Goal: Task Accomplishment & Management: Complete application form

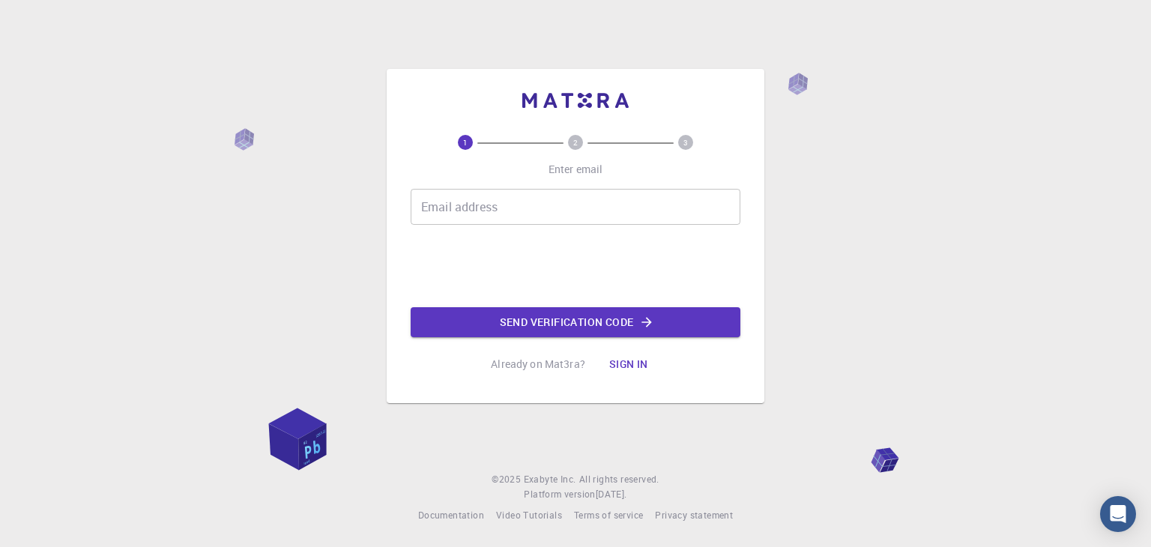
click at [509, 205] on input "Email address" at bounding box center [576, 207] width 330 height 36
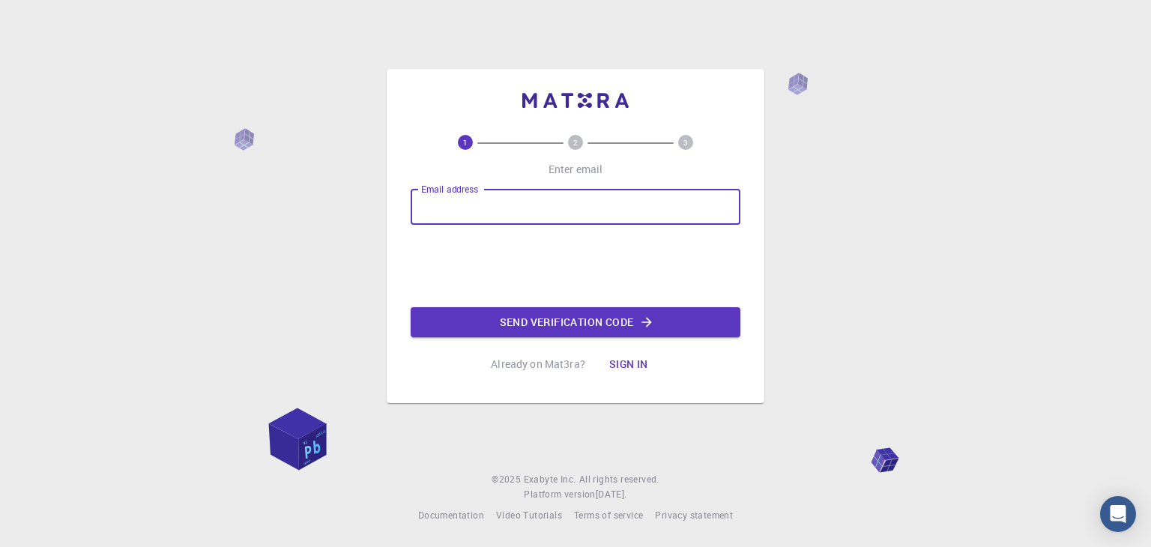
click at [570, 208] on input "Email address" at bounding box center [576, 207] width 330 height 36
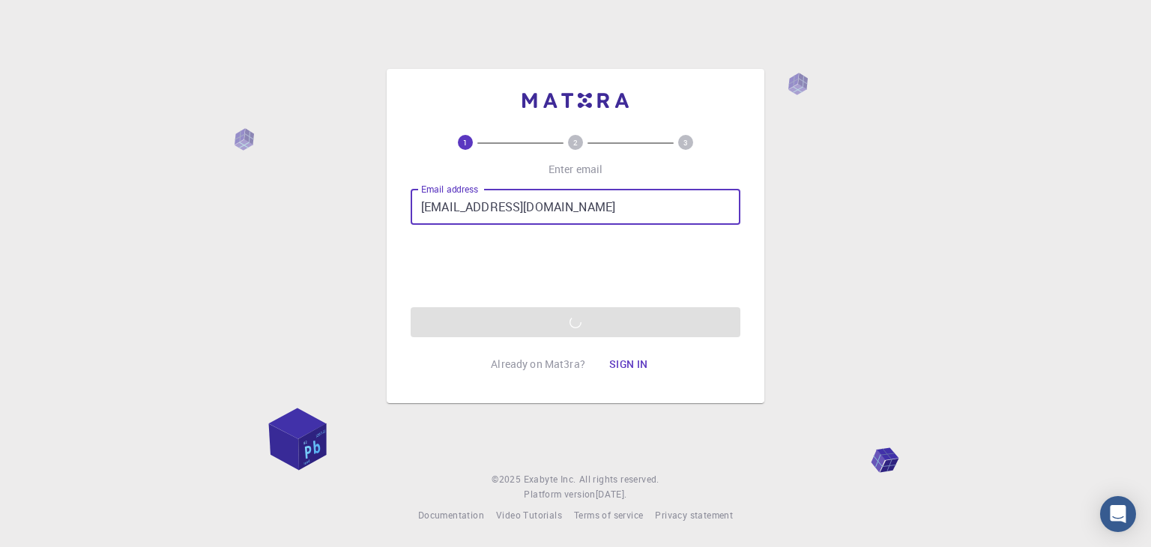
type input "[EMAIL_ADDRESS][DOMAIN_NAME]"
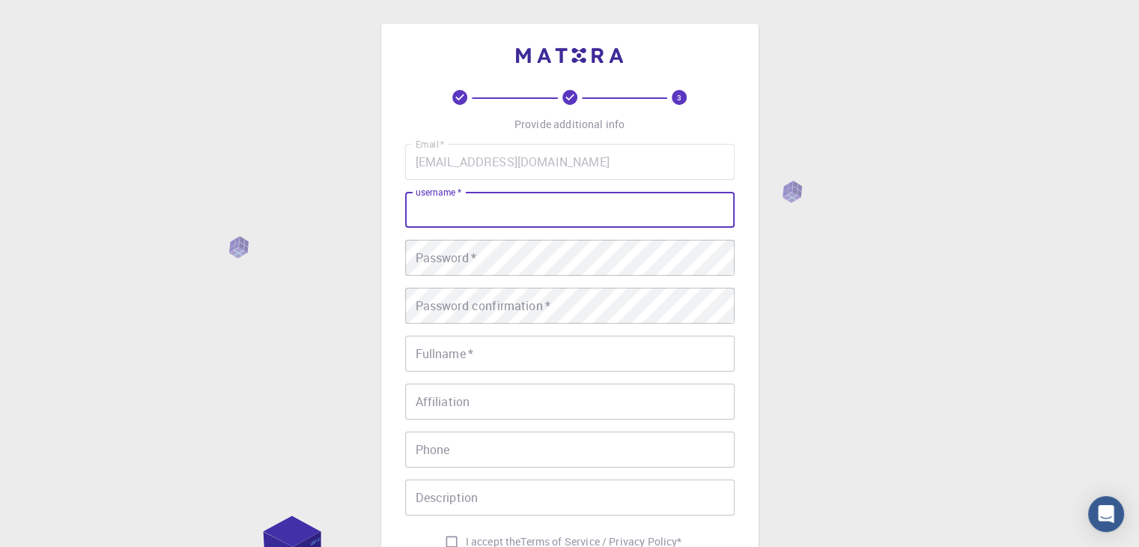
click at [582, 208] on input "username   *" at bounding box center [570, 210] width 330 height 36
type input "porza89"
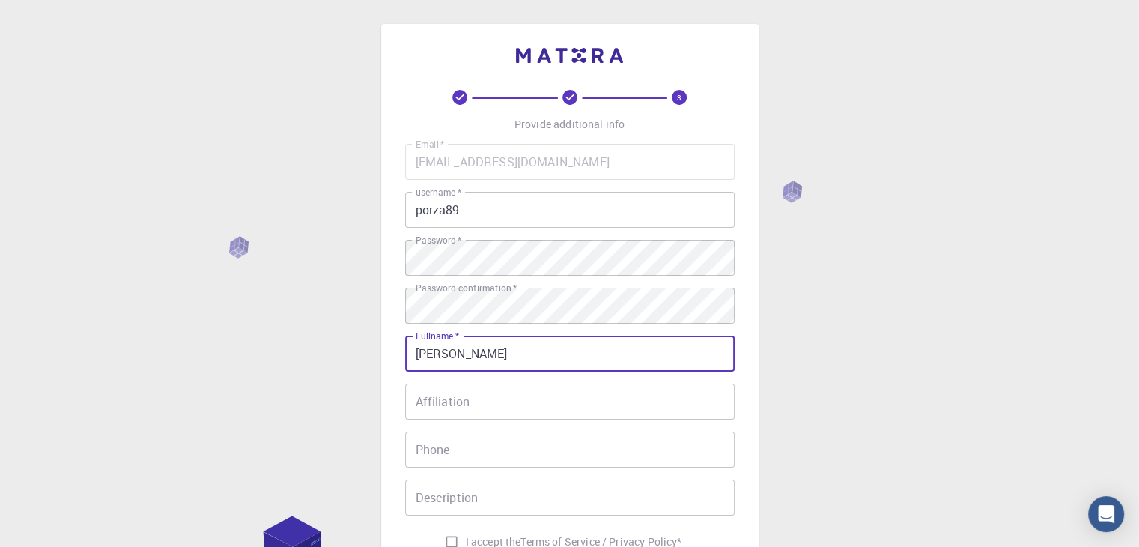
type input "[PERSON_NAME]"
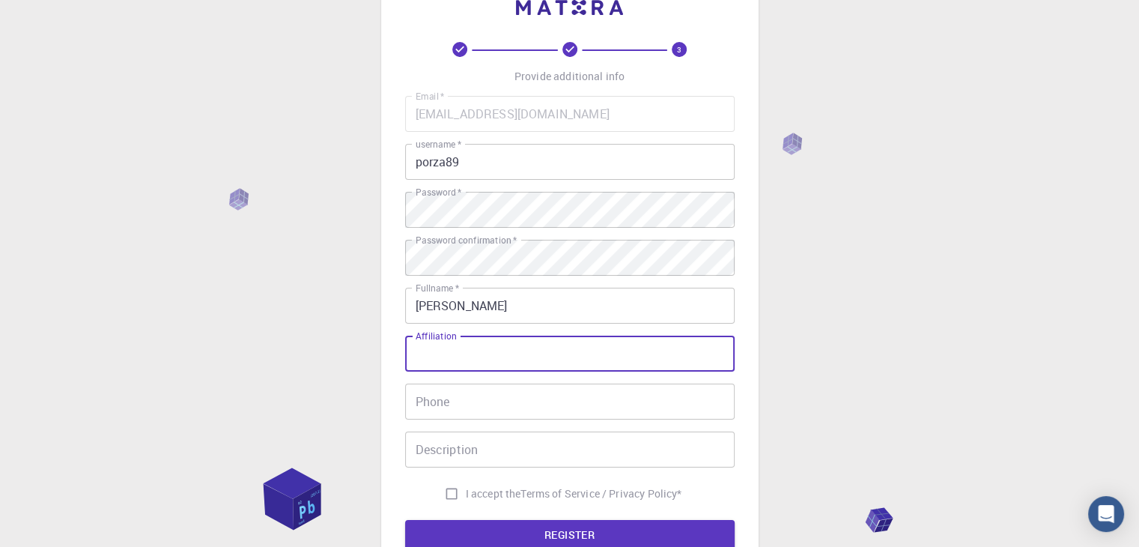
scroll to position [75, 0]
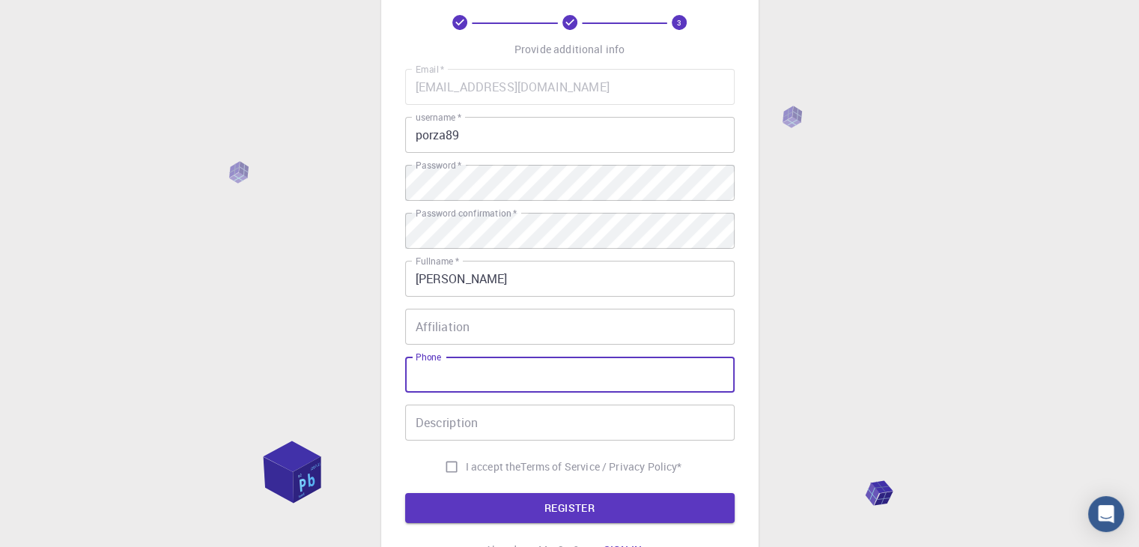
click at [515, 372] on input "Phone" at bounding box center [570, 375] width 330 height 36
type input "081264987613"
click at [536, 429] on input "Description" at bounding box center [570, 423] width 330 height 36
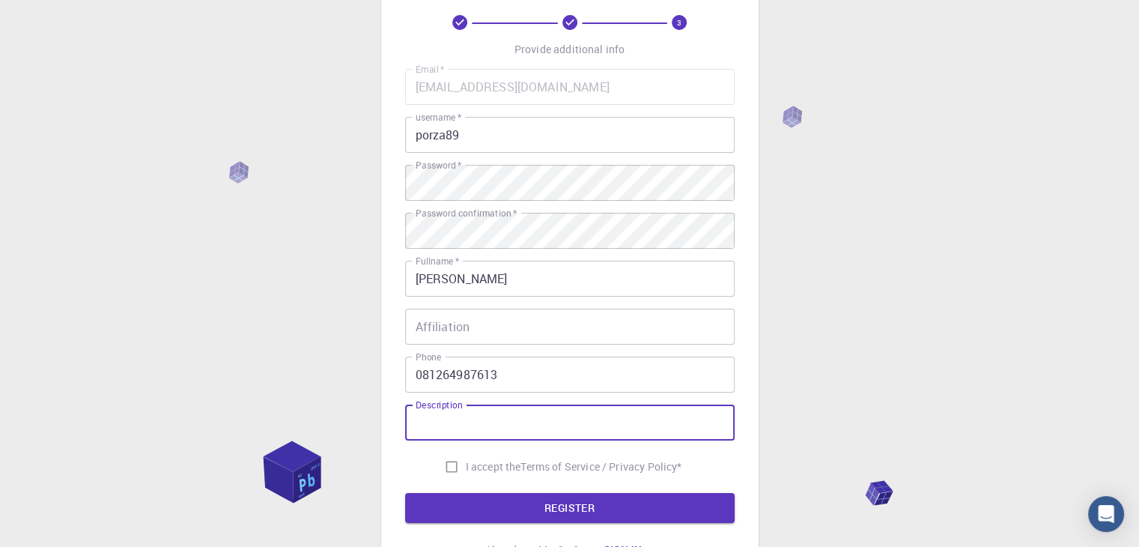
drag, startPoint x: 446, startPoint y: 464, endPoint x: 473, endPoint y: 482, distance: 33.5
click at [446, 464] on input "I accept the Terms of Service / Privacy Policy *" at bounding box center [451, 466] width 28 height 28
checkbox input "true"
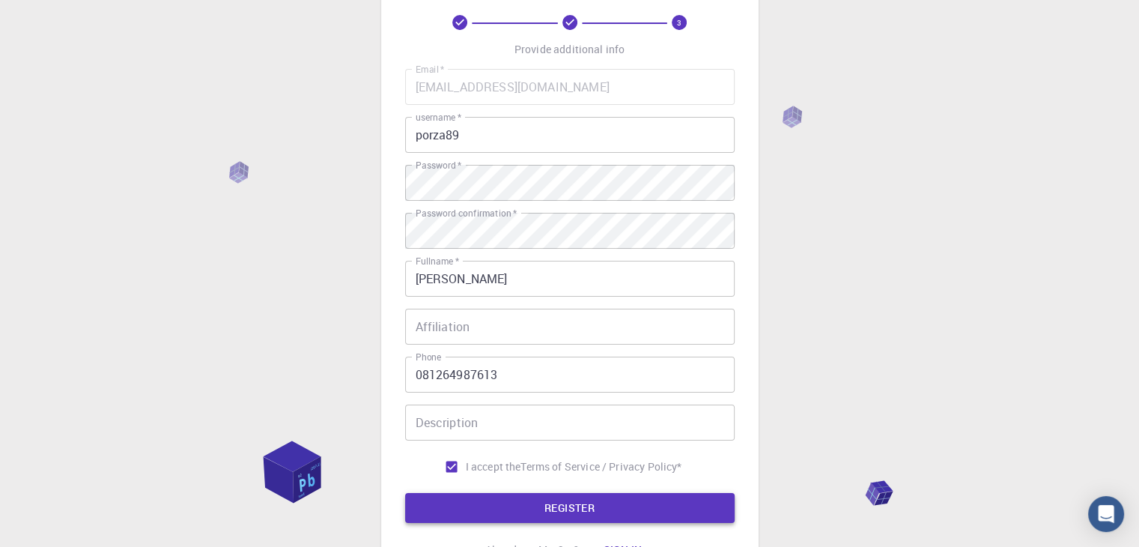
click at [505, 506] on button "REGISTER" at bounding box center [570, 508] width 330 height 30
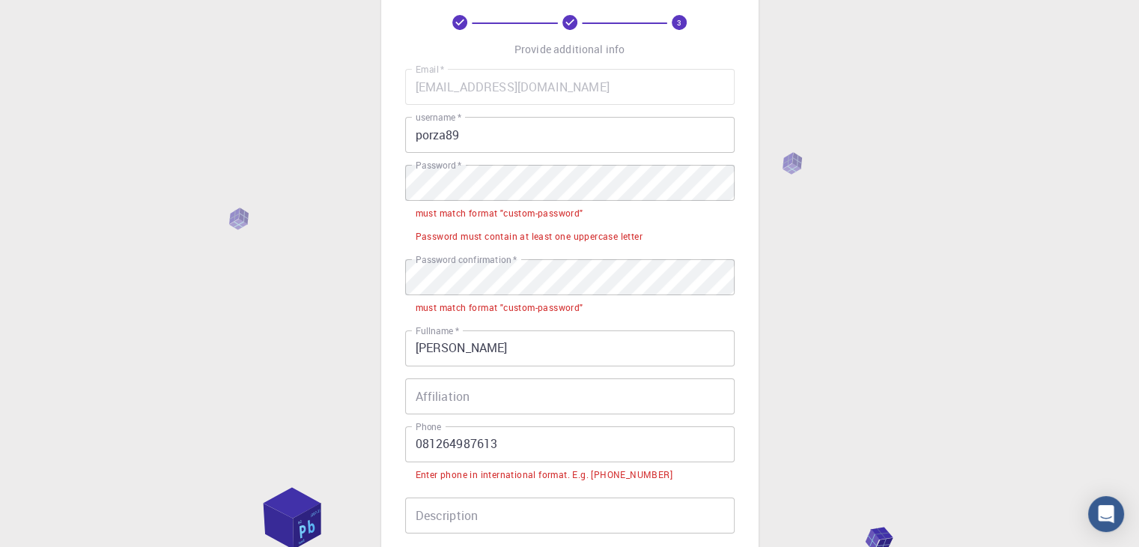
click at [562, 370] on div "Email   * [EMAIL_ADDRESS][DOMAIN_NAME] Email   * username   * porza89 username …" at bounding box center [570, 321] width 330 height 505
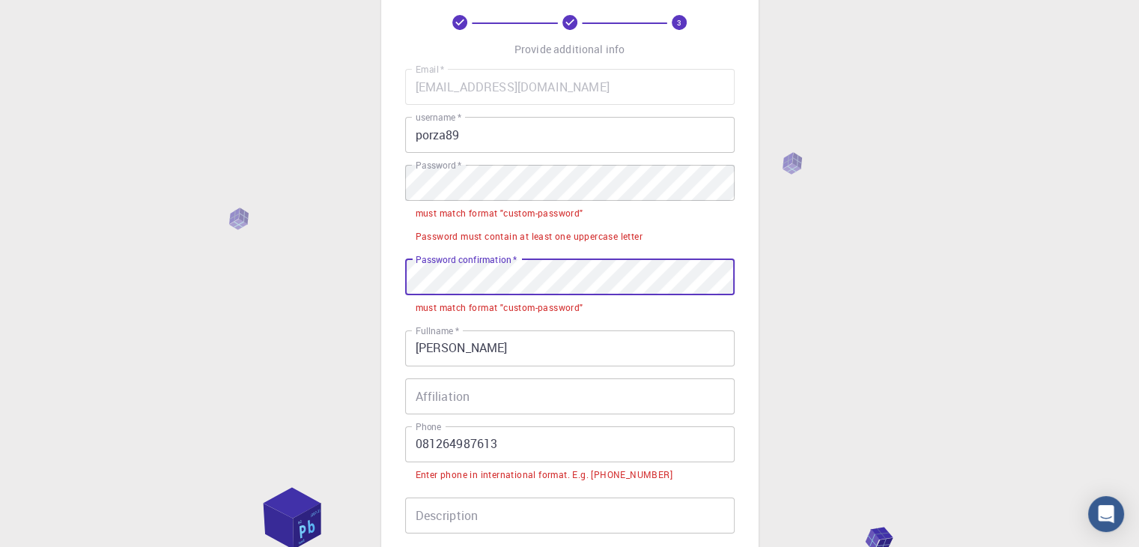
click at [255, 264] on div "3 Provide additional info Email   * [EMAIL_ADDRESS][DOMAIN_NAME] Email   * user…" at bounding box center [569, 352] width 1139 height 855
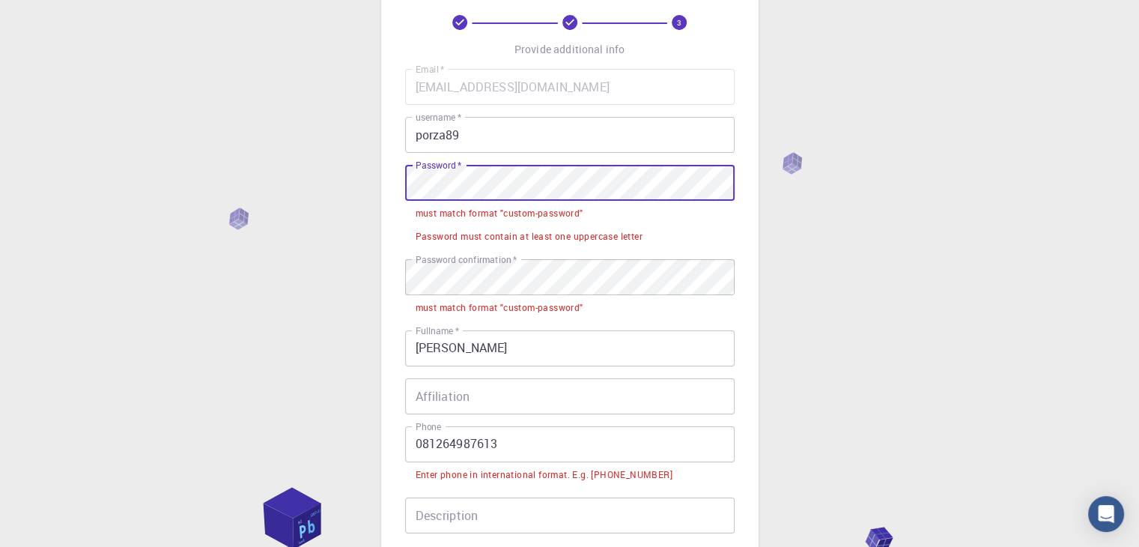
click at [297, 184] on div "3 Provide additional info Email   * [EMAIL_ADDRESS][DOMAIN_NAME] Email   * user…" at bounding box center [569, 352] width 1139 height 855
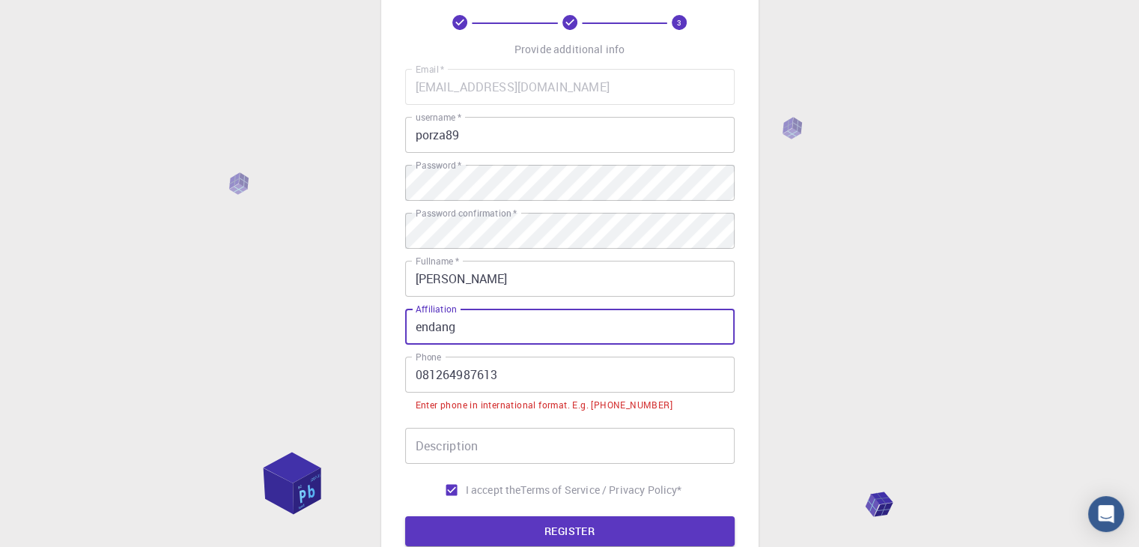
type input "endang"
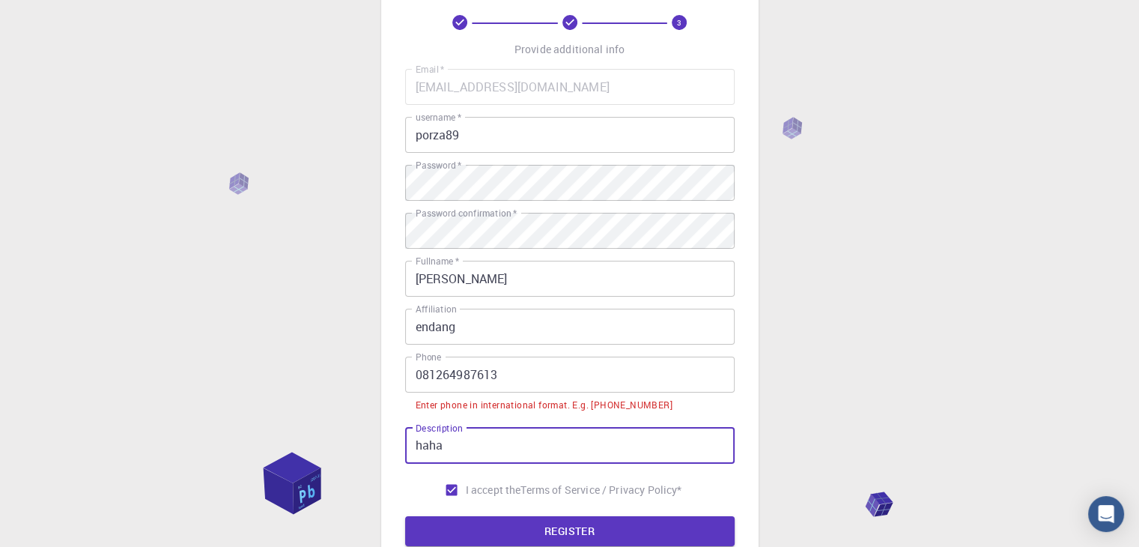
type input "haha"
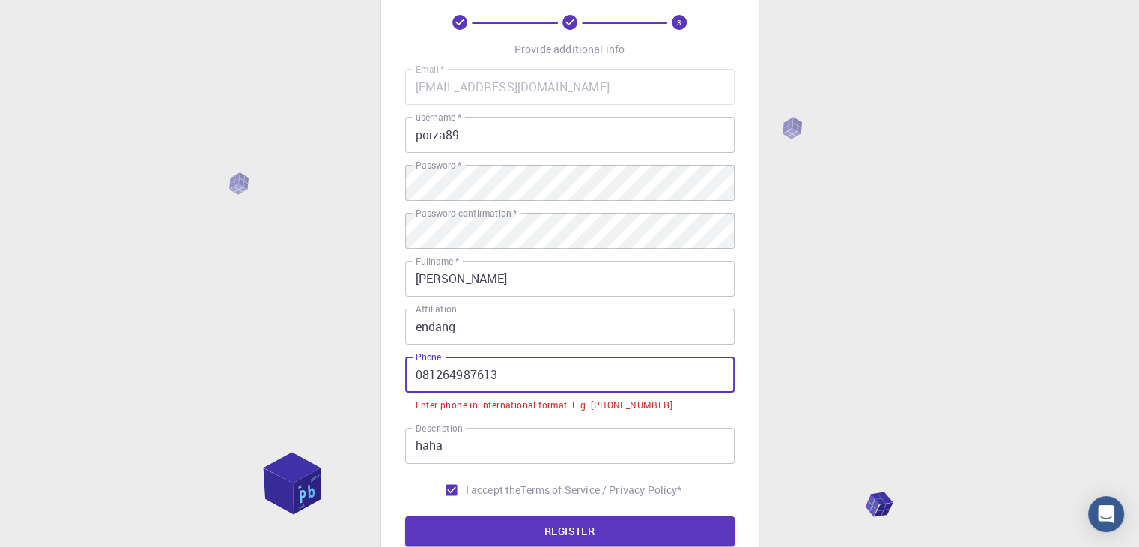
drag, startPoint x: 539, startPoint y: 372, endPoint x: 270, endPoint y: 369, distance: 269.7
click at [271, 372] on div "3 Provide additional info Email   * [EMAIL_ADDRESS][DOMAIN_NAME] Email   * user…" at bounding box center [569, 318] width 1139 height 786
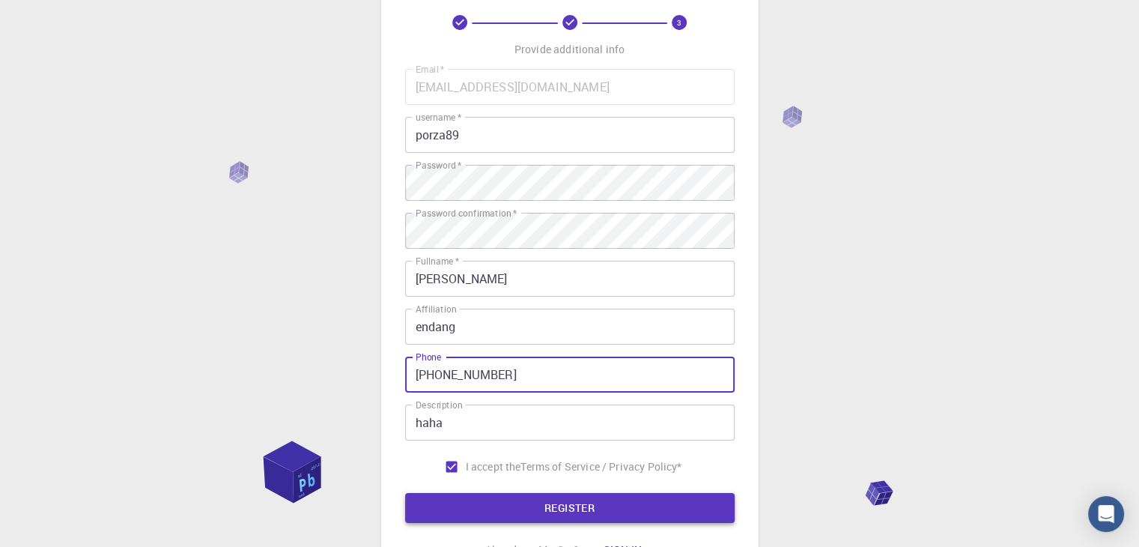
type input "[PHONE_NUMBER]"
click at [509, 510] on button "REGISTER" at bounding box center [570, 508] width 330 height 30
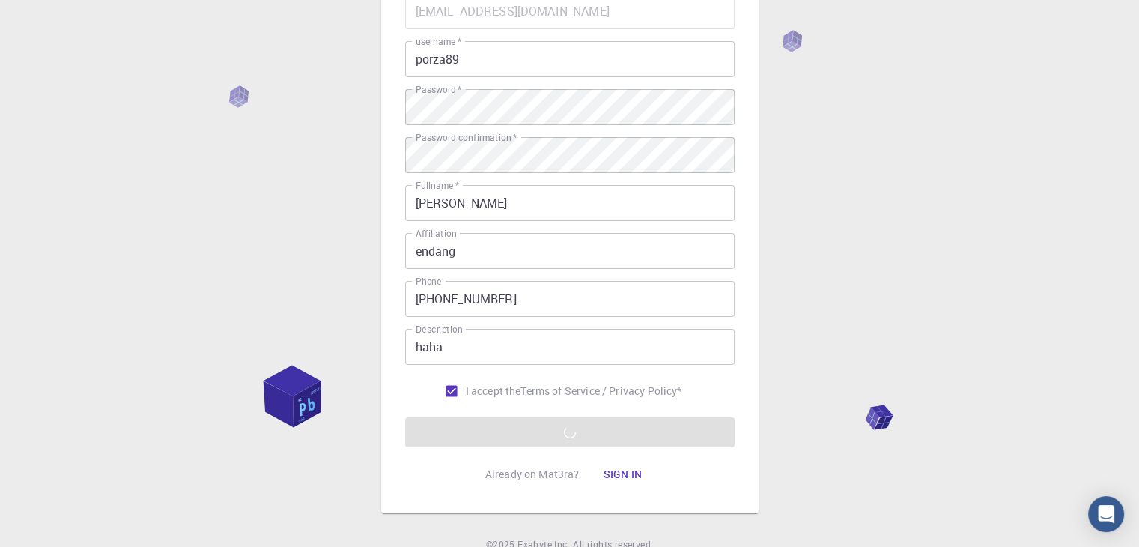
scroll to position [217, 0]
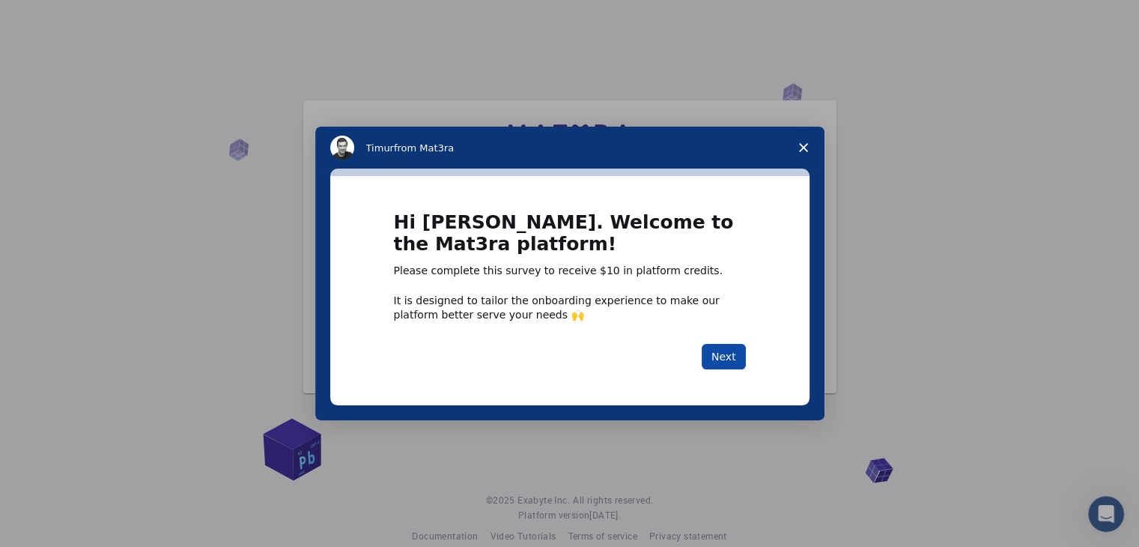
click at [734, 351] on button "Next" at bounding box center [724, 356] width 44 height 25
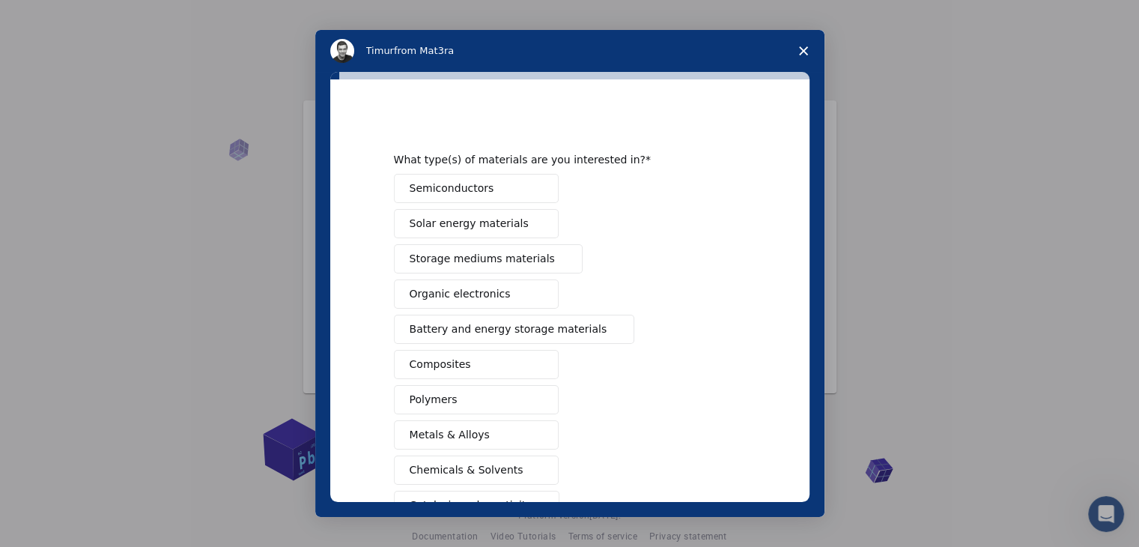
click at [613, 186] on div "Semiconductors Solar energy materials Storage mediums materials Organic electro…" at bounding box center [570, 382] width 352 height 417
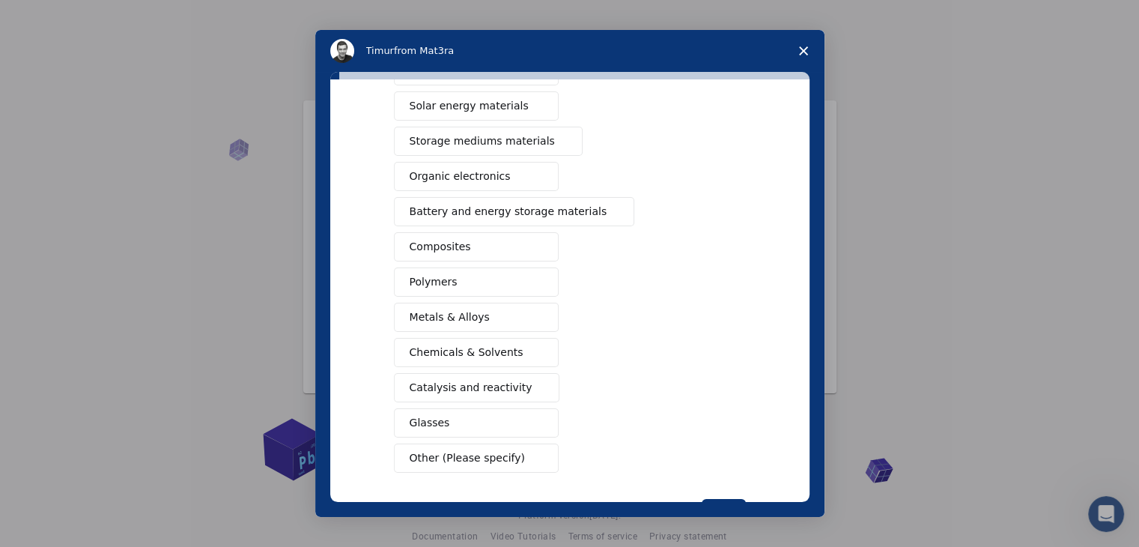
scroll to position [172, 0]
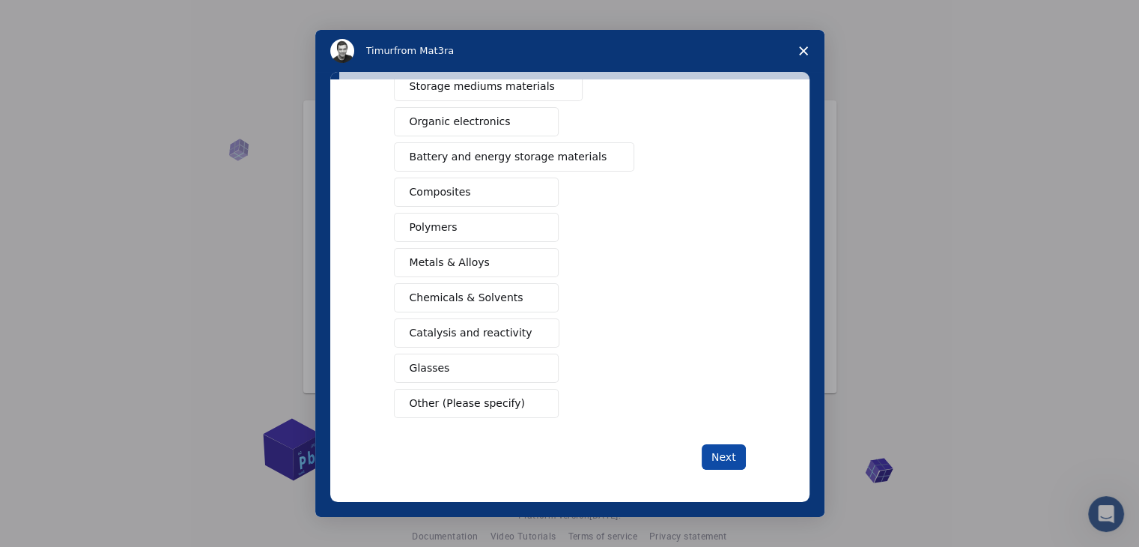
click at [731, 462] on button "Next" at bounding box center [724, 456] width 44 height 25
click at [718, 456] on button "Next" at bounding box center [724, 457] width 44 height 25
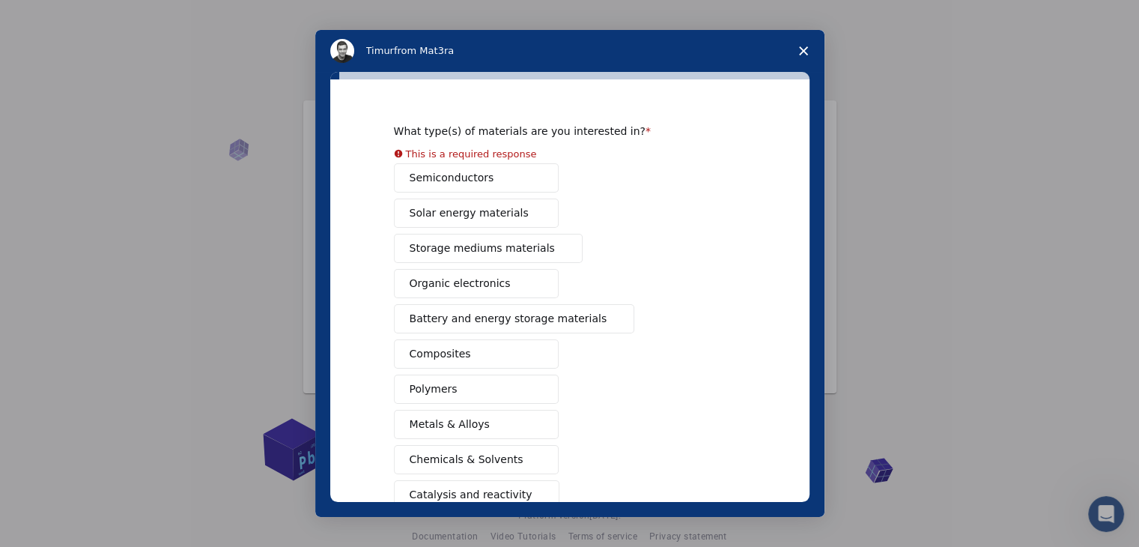
scroll to position [0, 0]
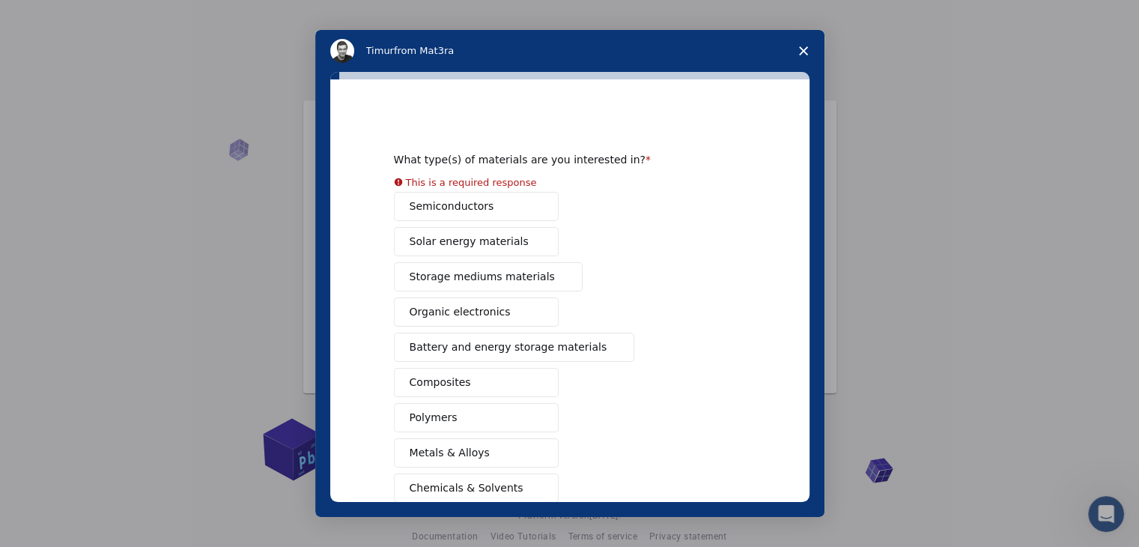
click at [473, 211] on div "Semiconductors Solar energy materials Storage mediums materials Organic electro…" at bounding box center [570, 400] width 352 height 417
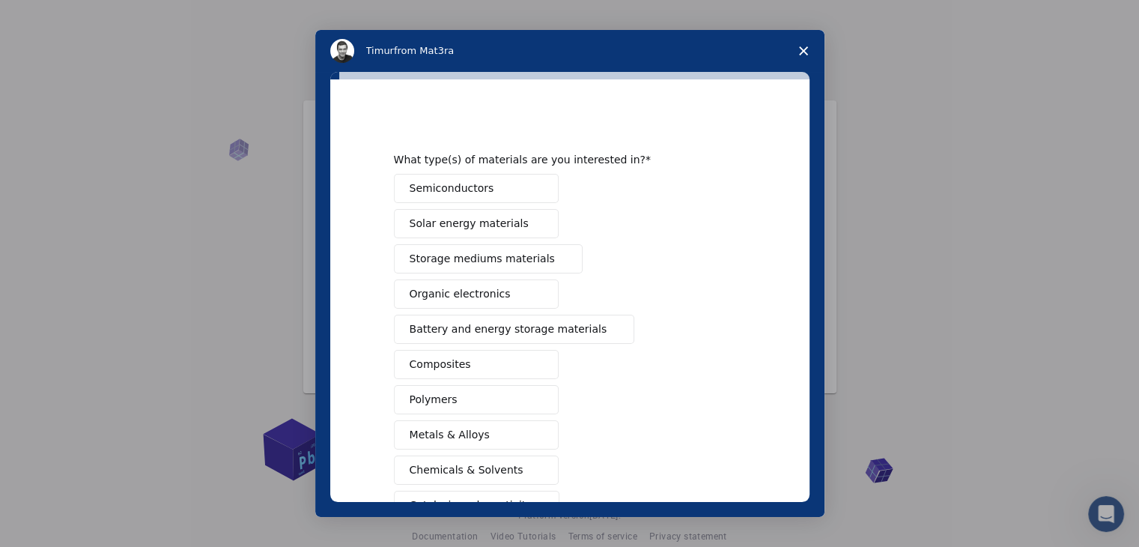
click at [501, 187] on button "Semiconductors" at bounding box center [476, 188] width 165 height 29
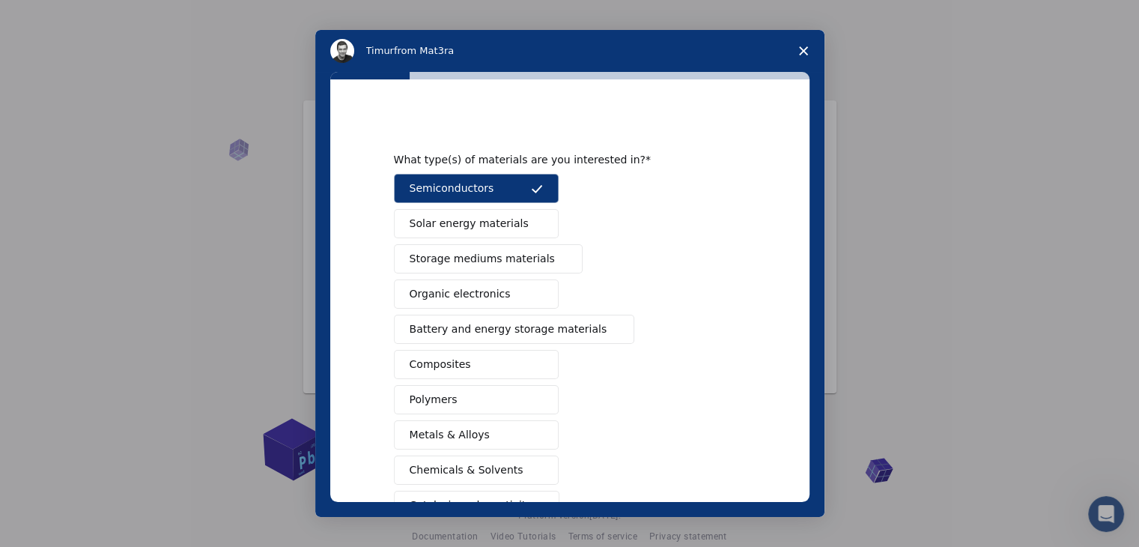
click at [498, 363] on button "Composites" at bounding box center [476, 364] width 165 height 29
click at [485, 223] on span "Solar energy materials" at bounding box center [469, 224] width 119 height 16
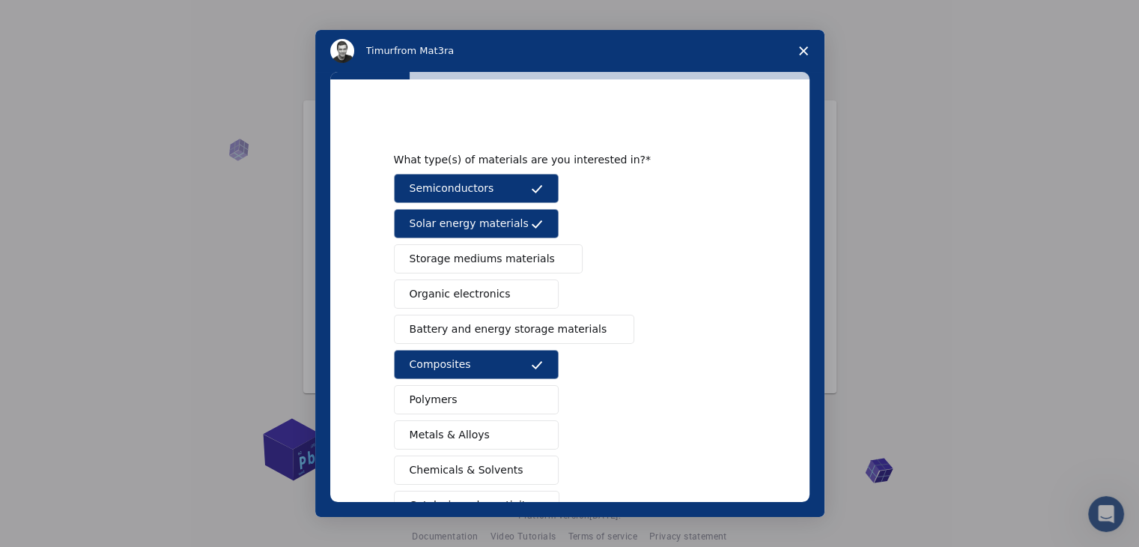
click at [477, 284] on button "Organic electronics" at bounding box center [476, 293] width 165 height 29
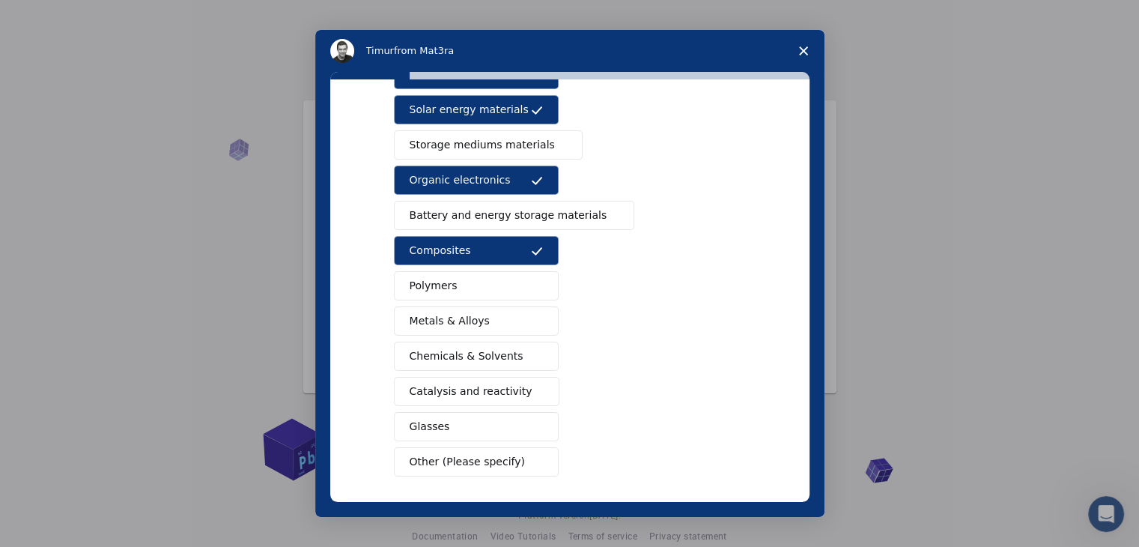
scroll to position [172, 0]
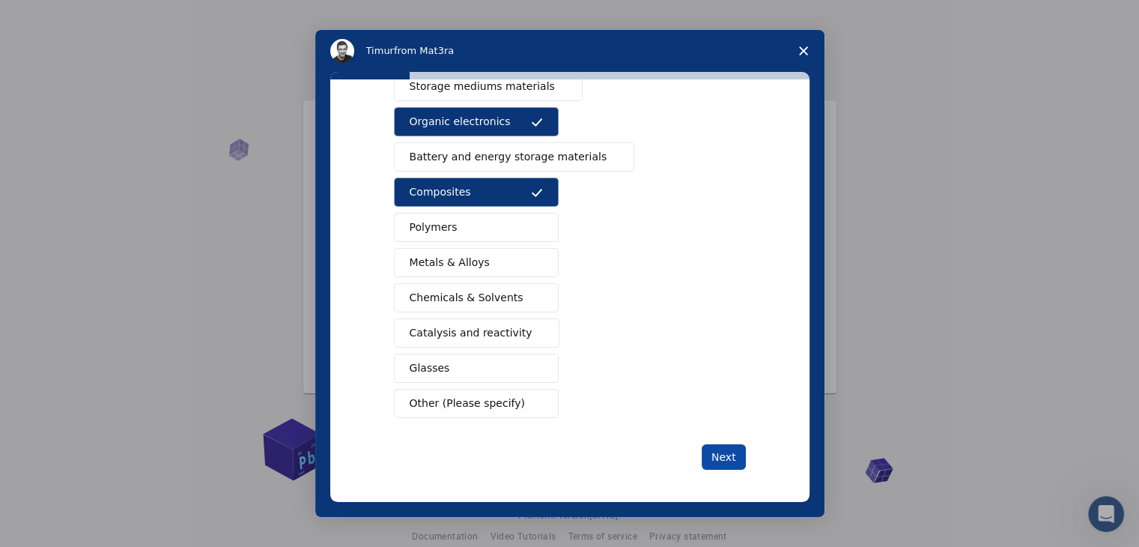
click at [720, 460] on button "Next" at bounding box center [724, 456] width 44 height 25
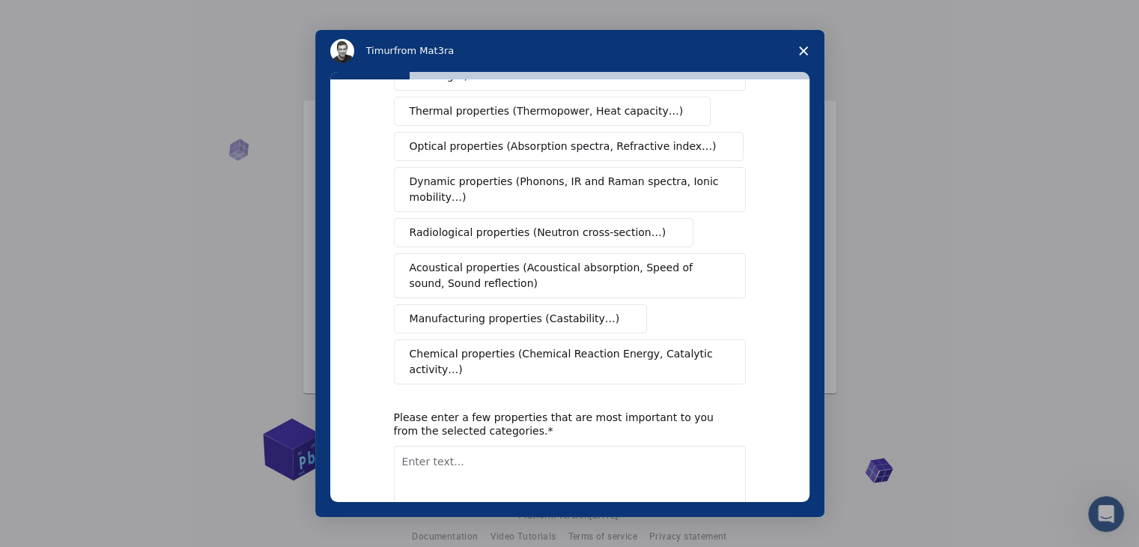
scroll to position [267, 0]
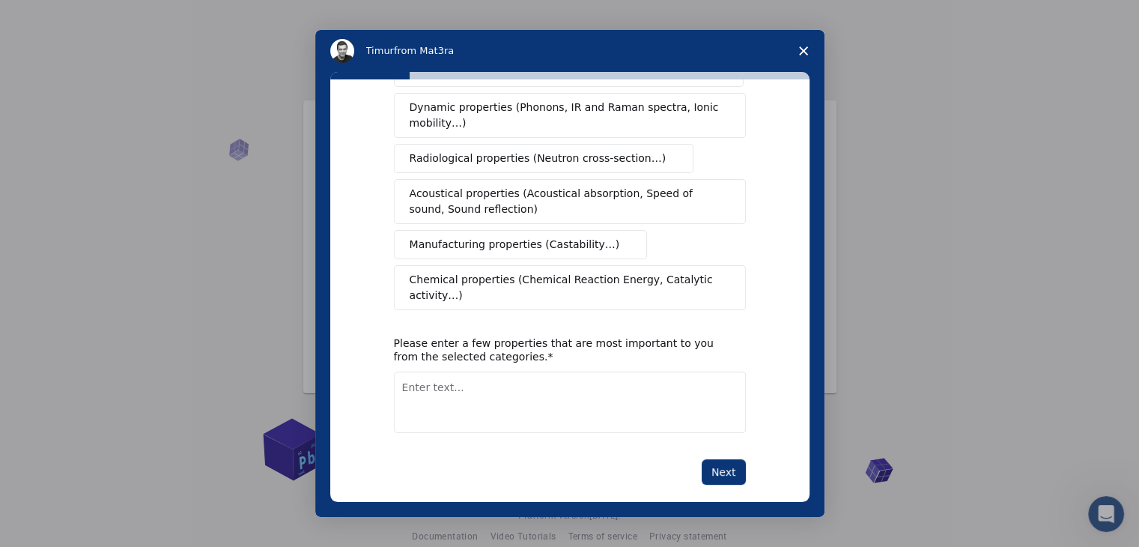
click at [796, 49] on span "Close survey" at bounding box center [804, 51] width 42 height 42
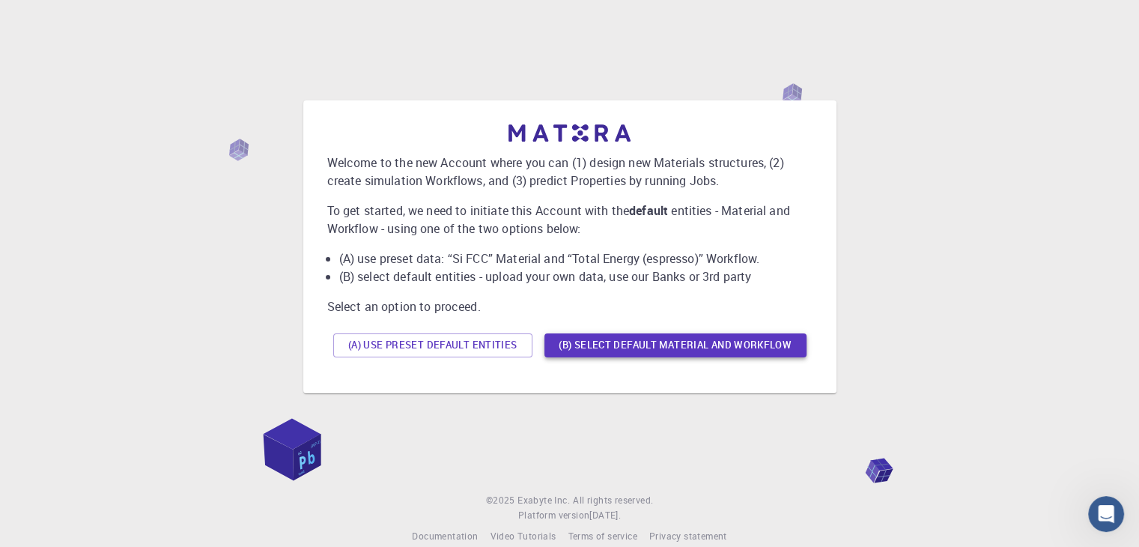
click at [696, 351] on button "(B) Select default material and workflow" at bounding box center [676, 345] width 262 height 24
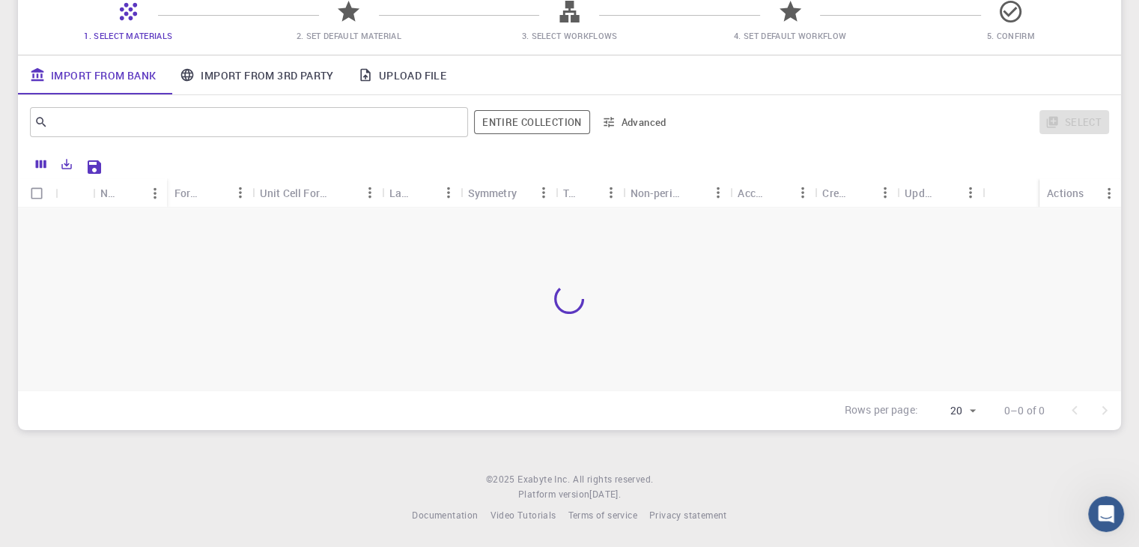
scroll to position [135, 0]
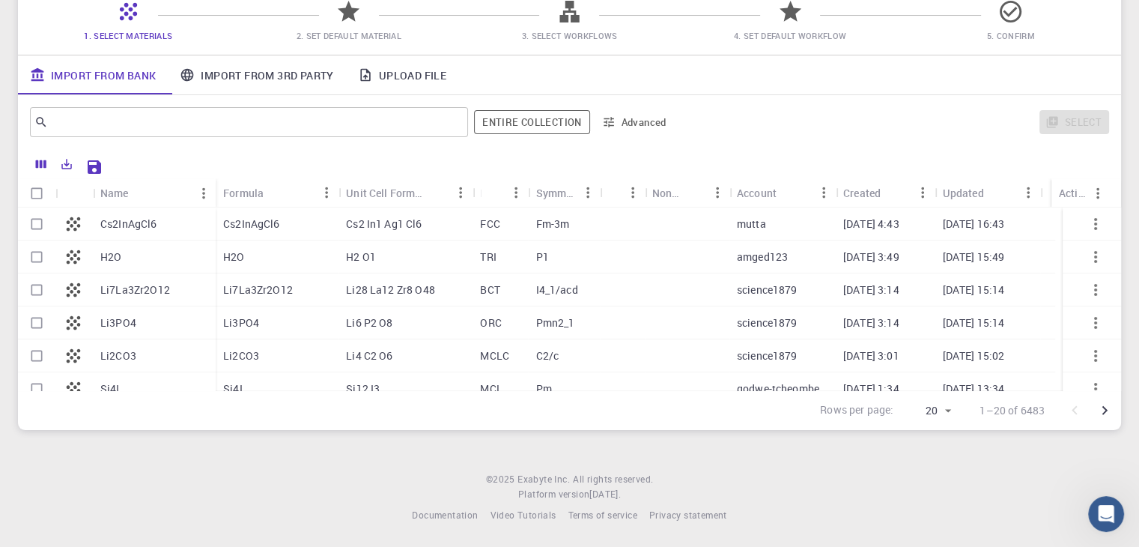
click at [252, 227] on p "Cs2InAgCl6" at bounding box center [251, 223] width 57 height 15
checkbox input "true"
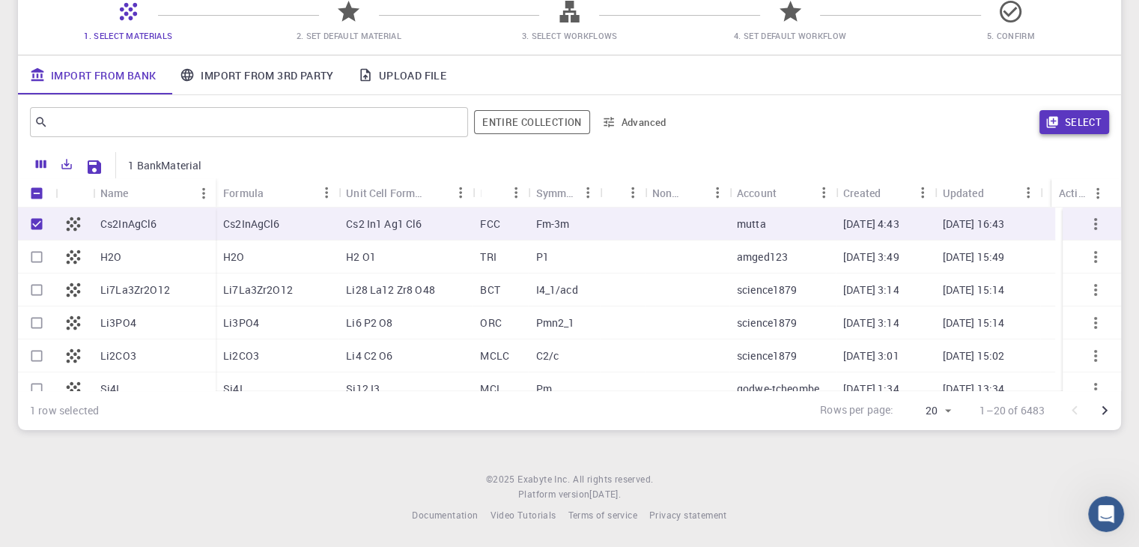
click at [1078, 122] on button "Select" at bounding box center [1075, 122] width 70 height 24
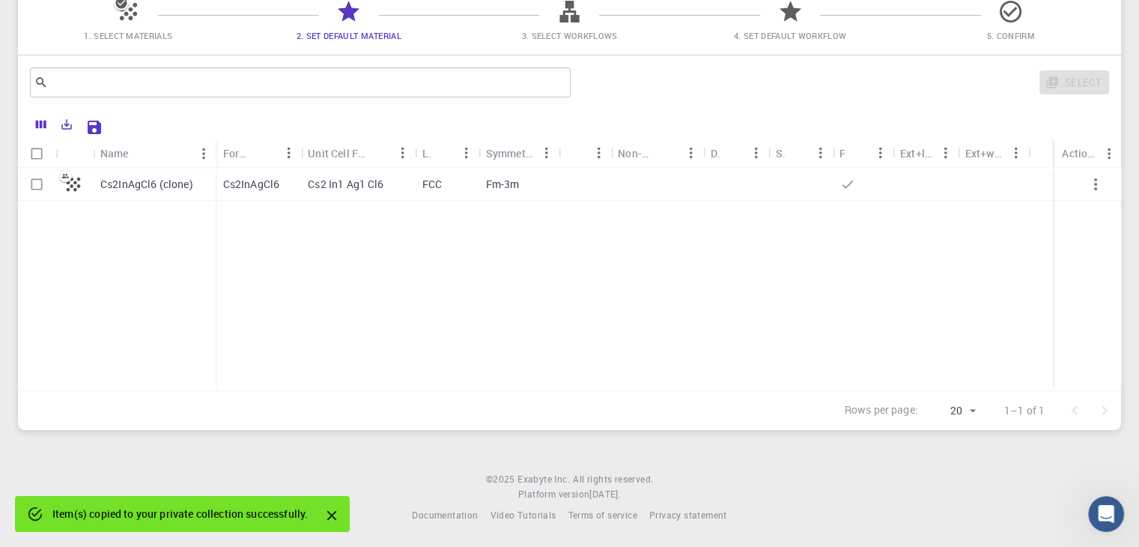
click at [300, 182] on div "Cs2InAgCl6" at bounding box center [258, 184] width 85 height 33
checkbox input "true"
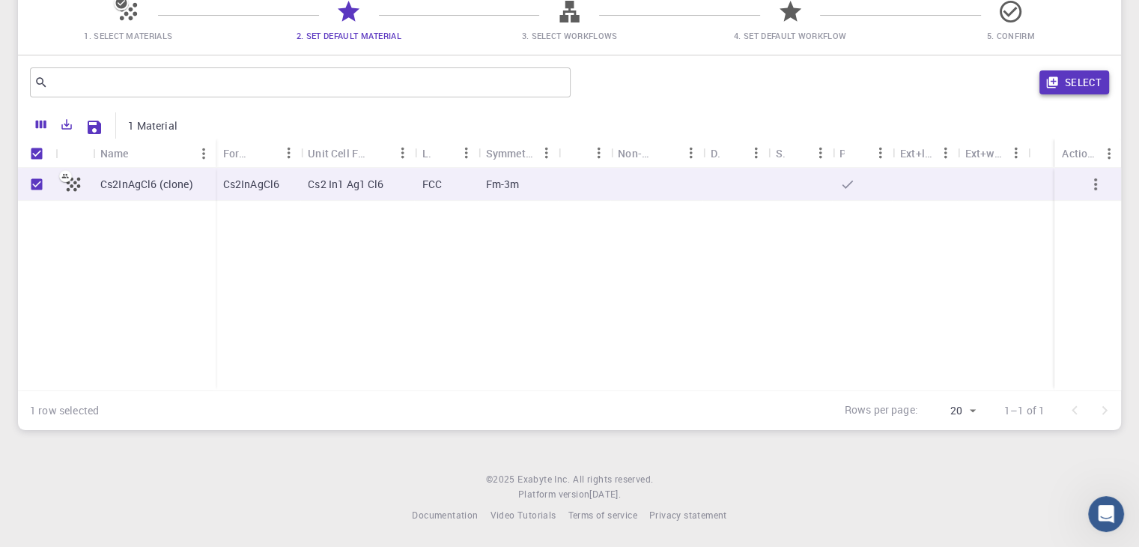
click at [1082, 76] on button "Select" at bounding box center [1075, 82] width 70 height 24
